Goal: Navigation & Orientation: Find specific page/section

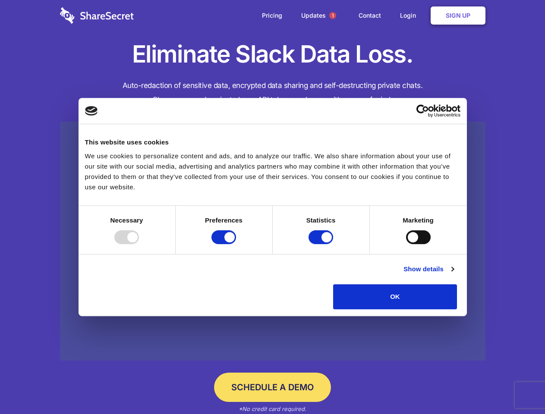
click at [139, 244] on div at bounding box center [126, 237] width 25 height 14
click at [236, 244] on input "Preferences" at bounding box center [223, 237] width 25 height 14
checkbox input "false"
click at [322, 244] on input "Statistics" at bounding box center [321, 237] width 25 height 14
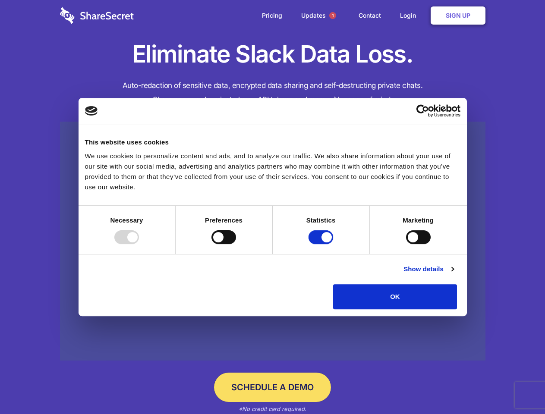
checkbox input "false"
click at [406, 244] on input "Marketing" at bounding box center [418, 237] width 25 height 14
checkbox input "true"
click at [454, 275] on link "Show details" at bounding box center [429, 269] width 50 height 10
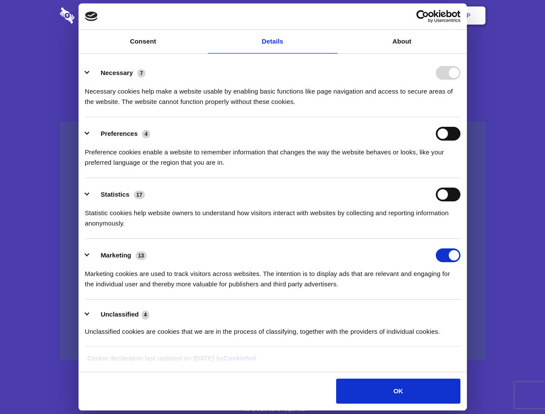
click at [464, 313] on ul "Necessary 7 Necessary cookies help make a website usable by enabling basic func…" at bounding box center [273, 202] width 384 height 291
click at [332, 16] on span "1" at bounding box center [332, 15] width 7 height 7
